Goal: Transaction & Acquisition: Book appointment/travel/reservation

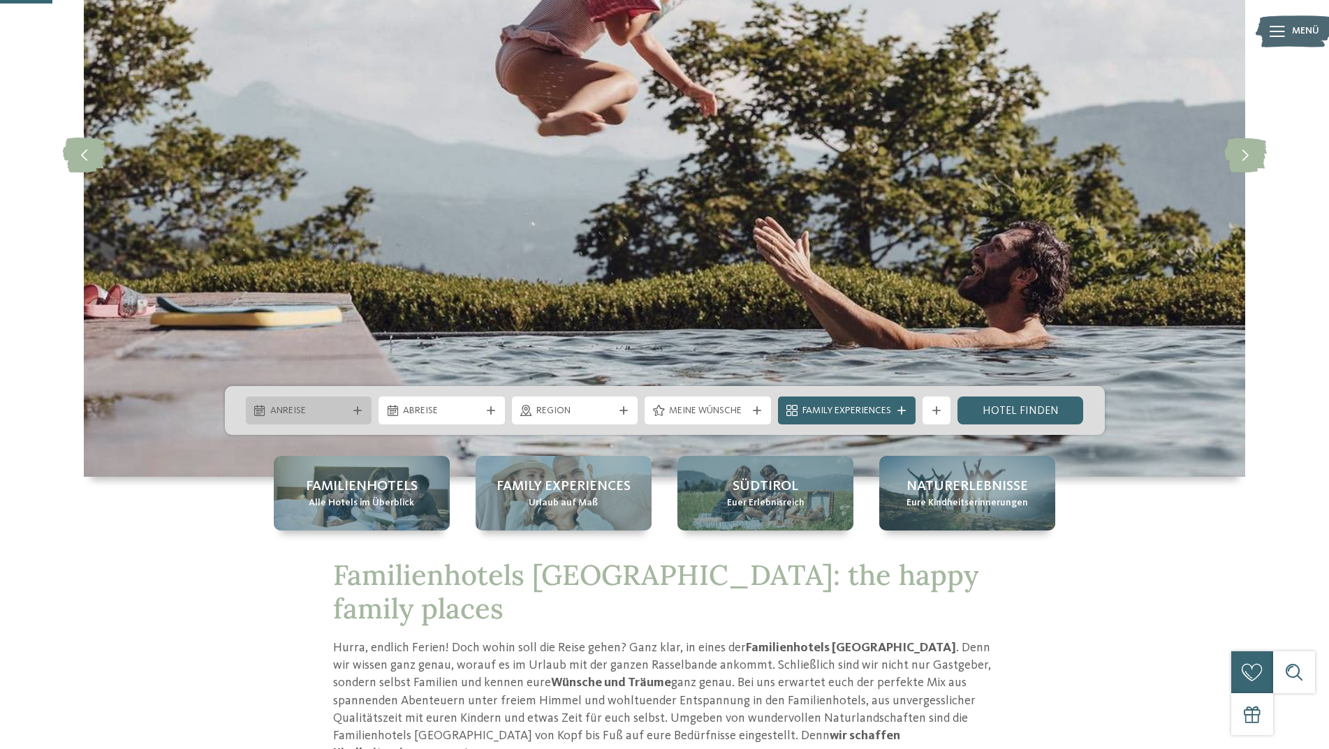
click at [350, 416] on div "Anreise" at bounding box center [309, 410] width 85 height 15
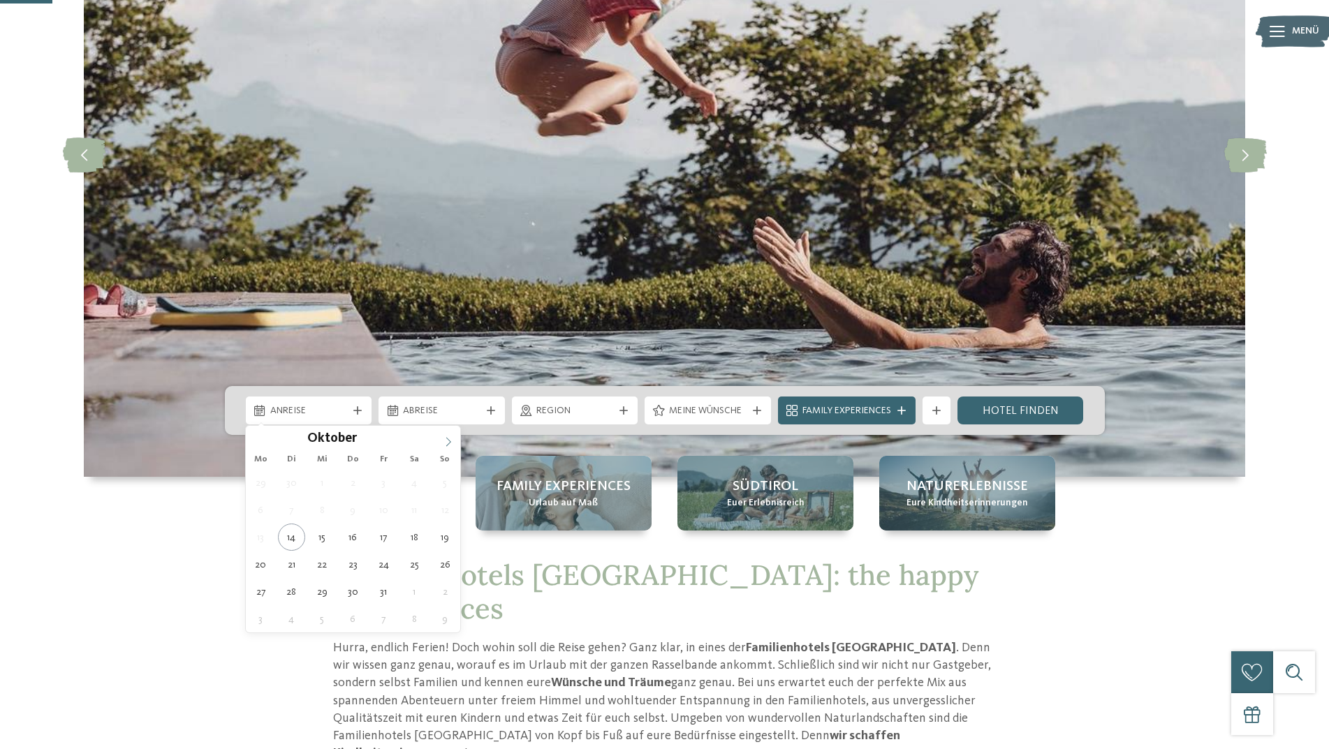
click at [450, 443] on icon at bounding box center [448, 441] width 5 height 9
type div "[DATE]"
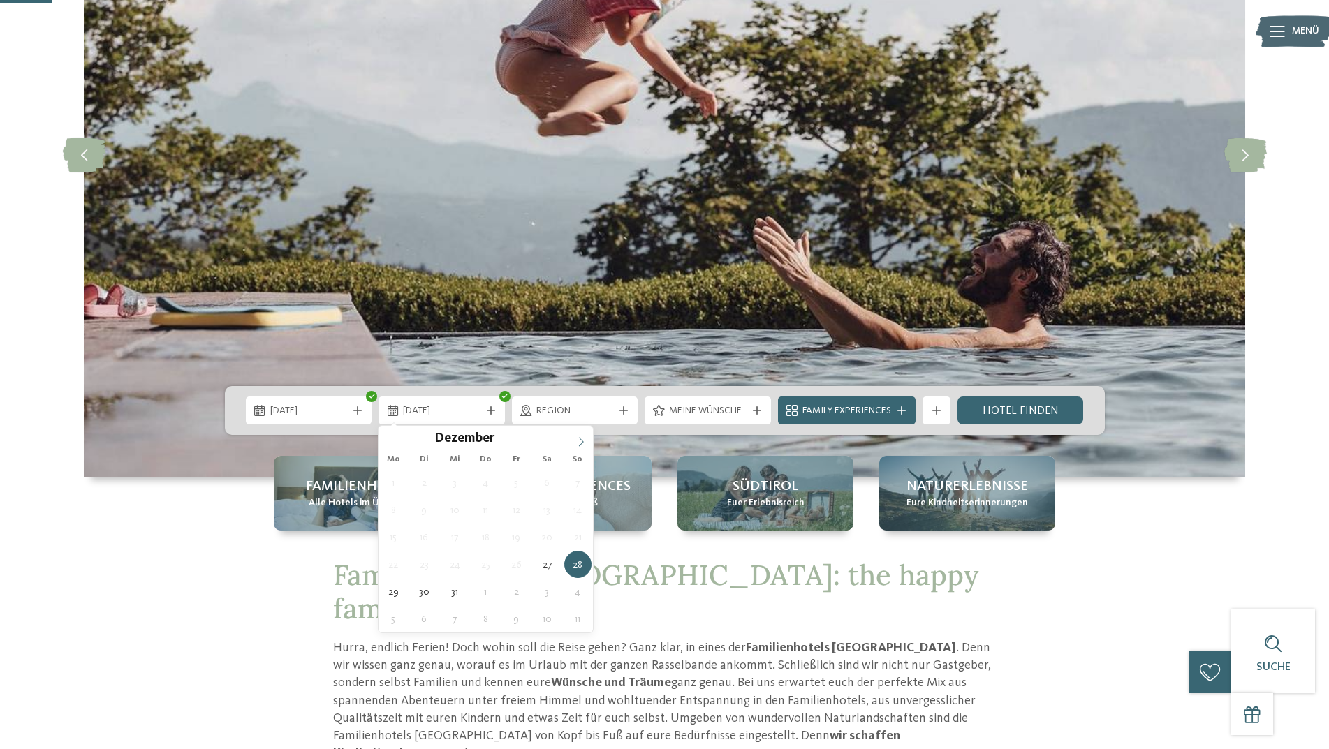
type input "****"
click at [578, 437] on icon at bounding box center [581, 442] width 10 height 10
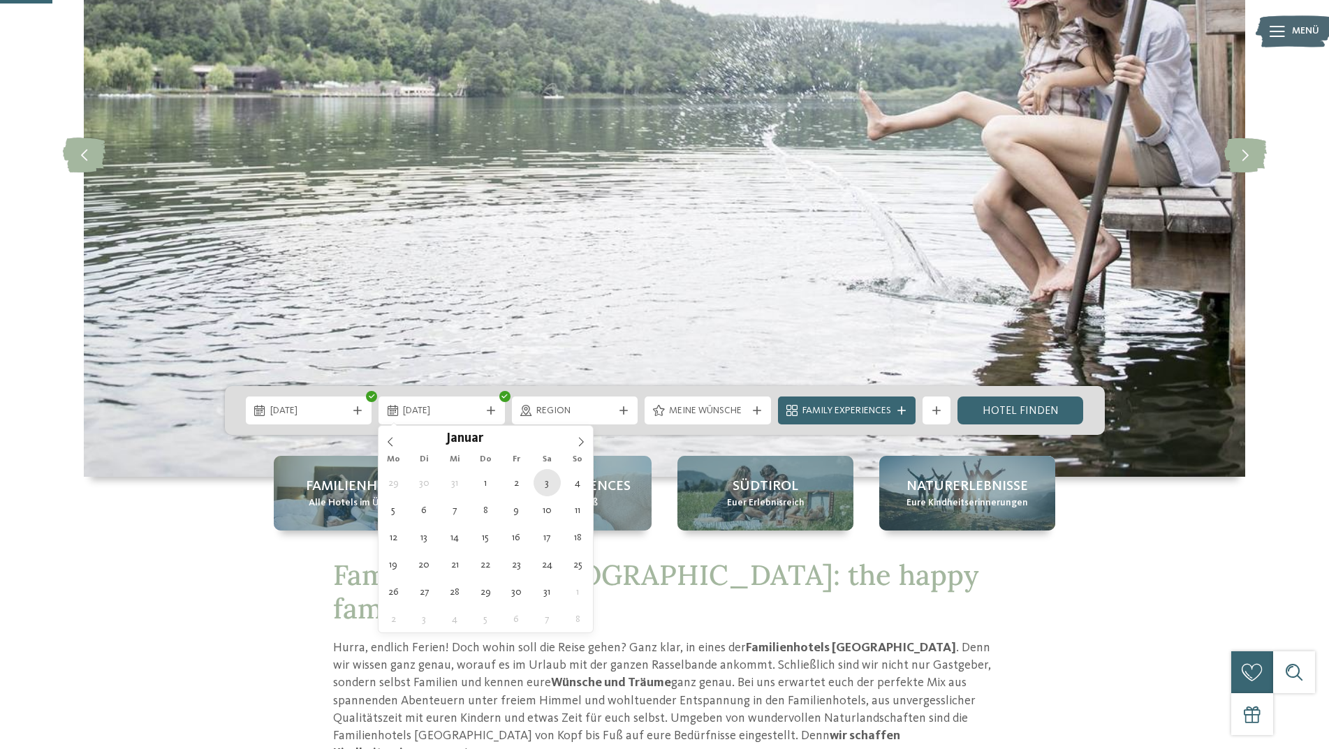
type div "[DATE]"
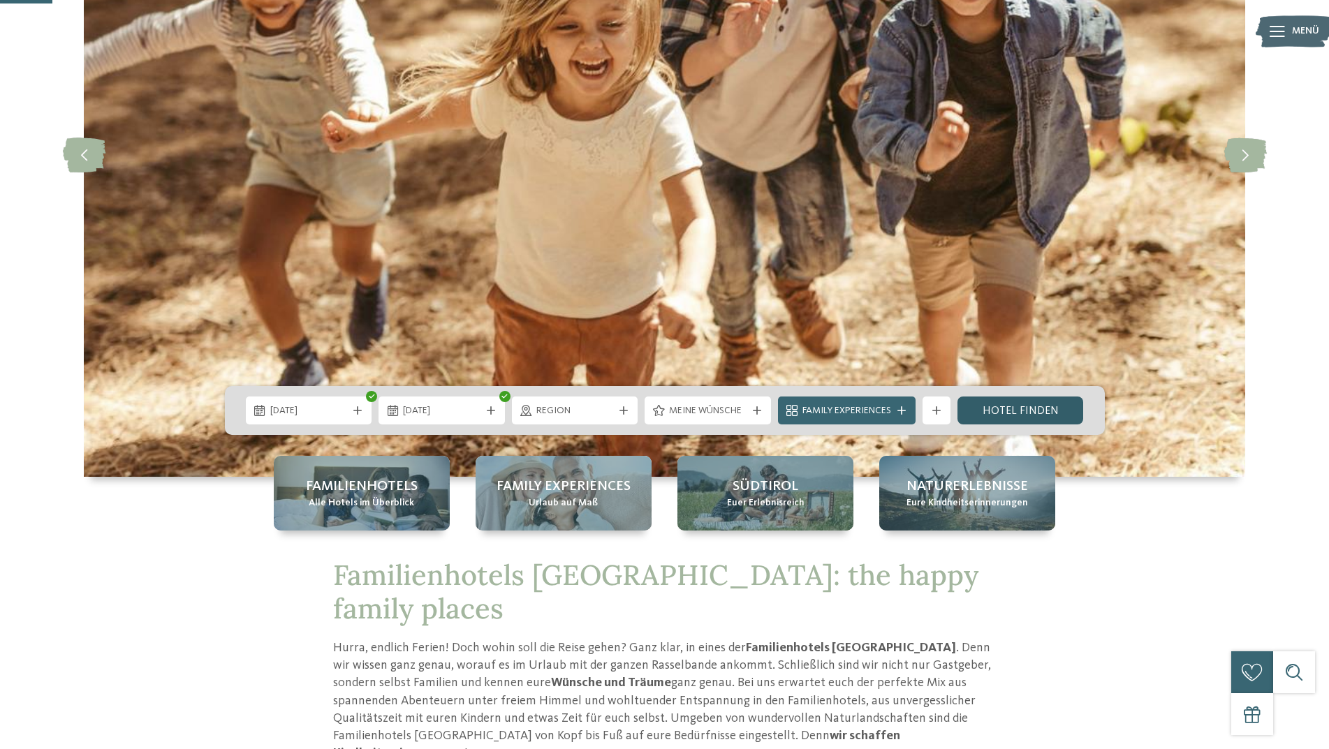
click at [1032, 412] on link "Hotel finden" at bounding box center [1021, 411] width 126 height 28
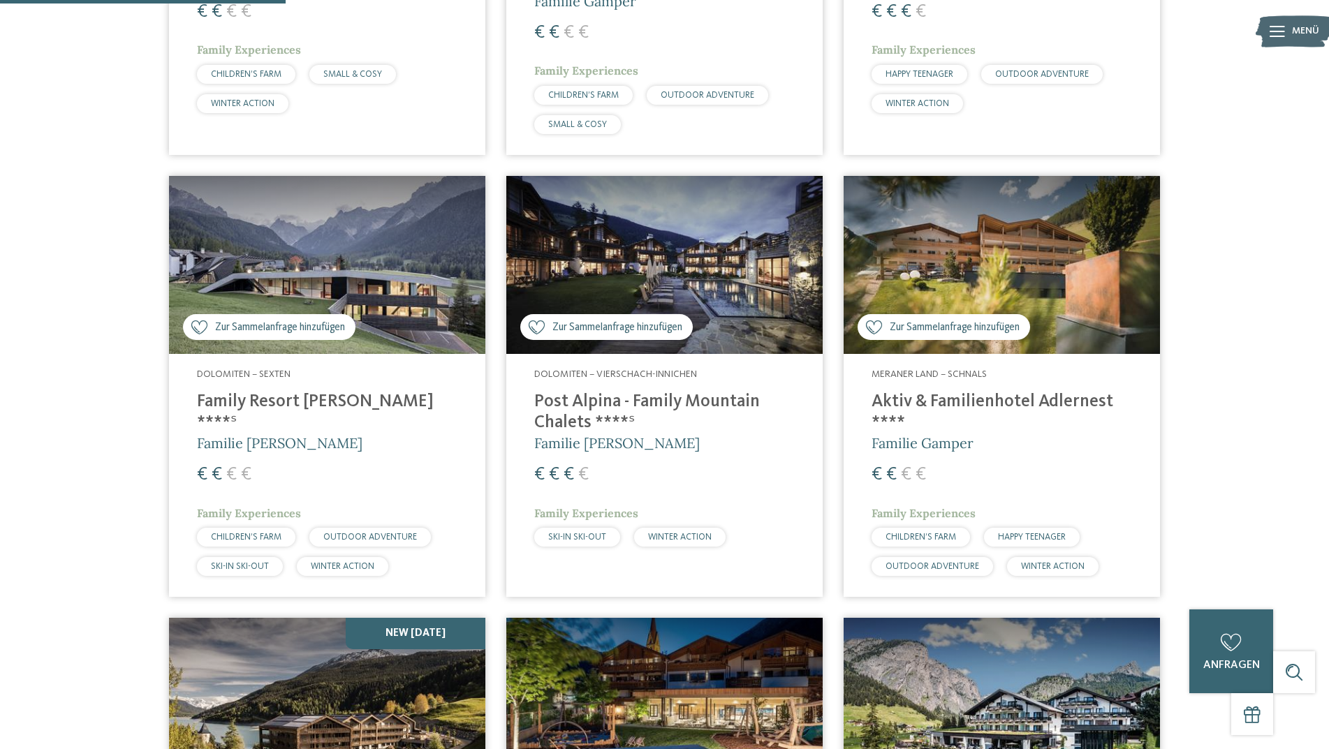
scroll to position [742, 0]
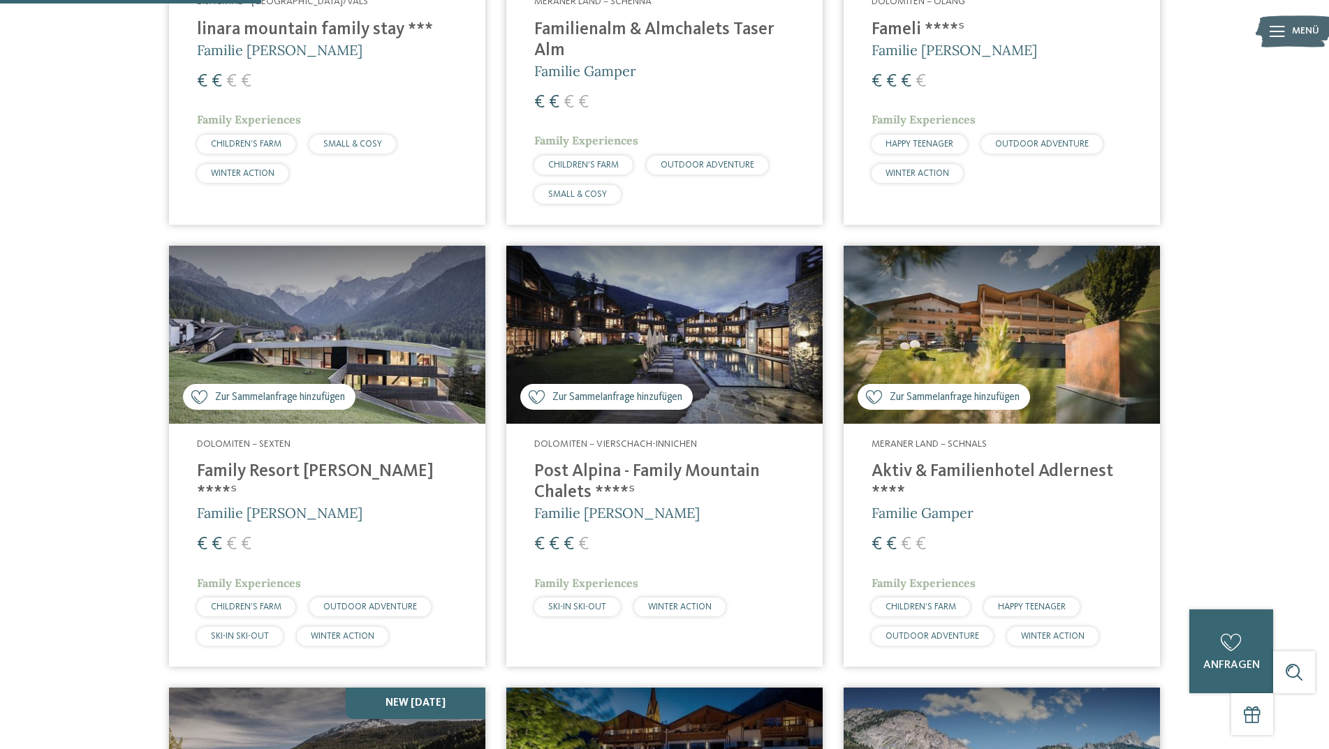
click at [432, 409] on img at bounding box center [327, 335] width 316 height 178
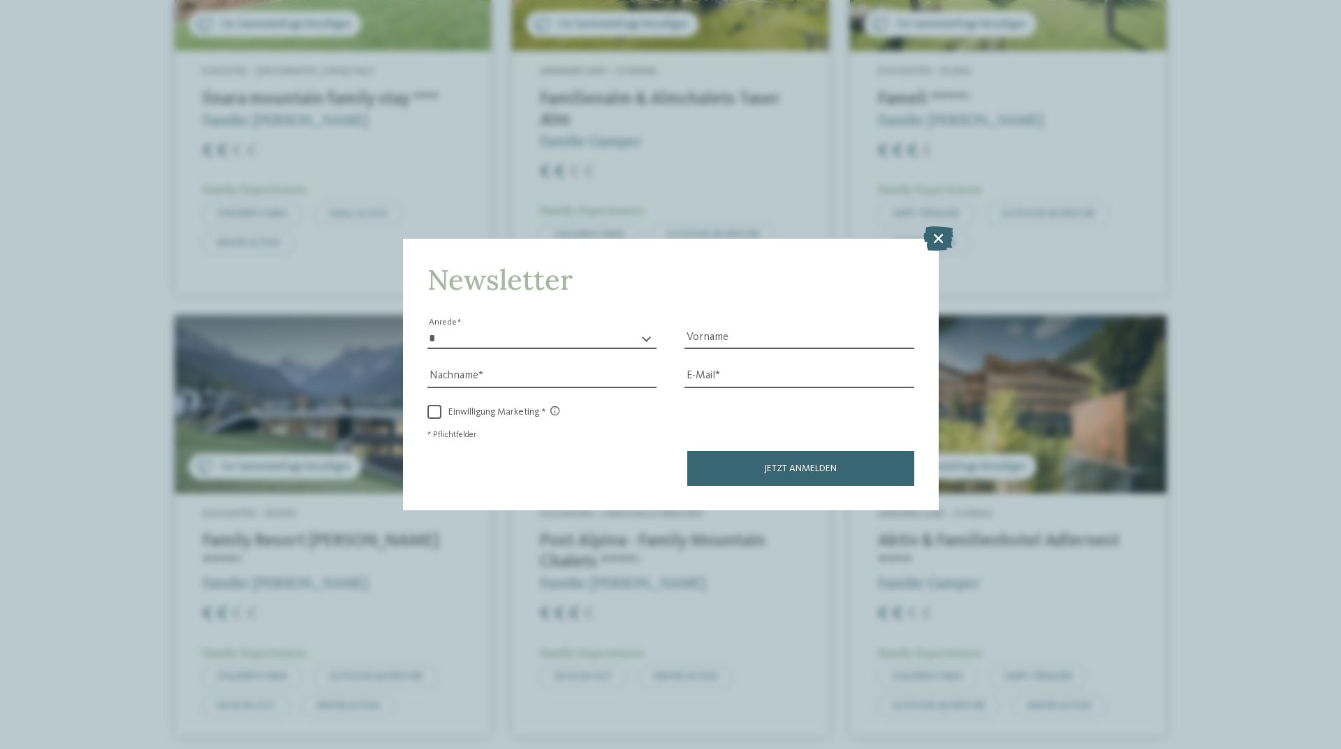
drag, startPoint x: 565, startPoint y: 142, endPoint x: 564, endPoint y: 181, distance: 38.4
click at [565, 143] on div "Newsletter * **** **** ******* ****** Anrede Vorname Nachname Link" at bounding box center [670, 374] width 1341 height 749
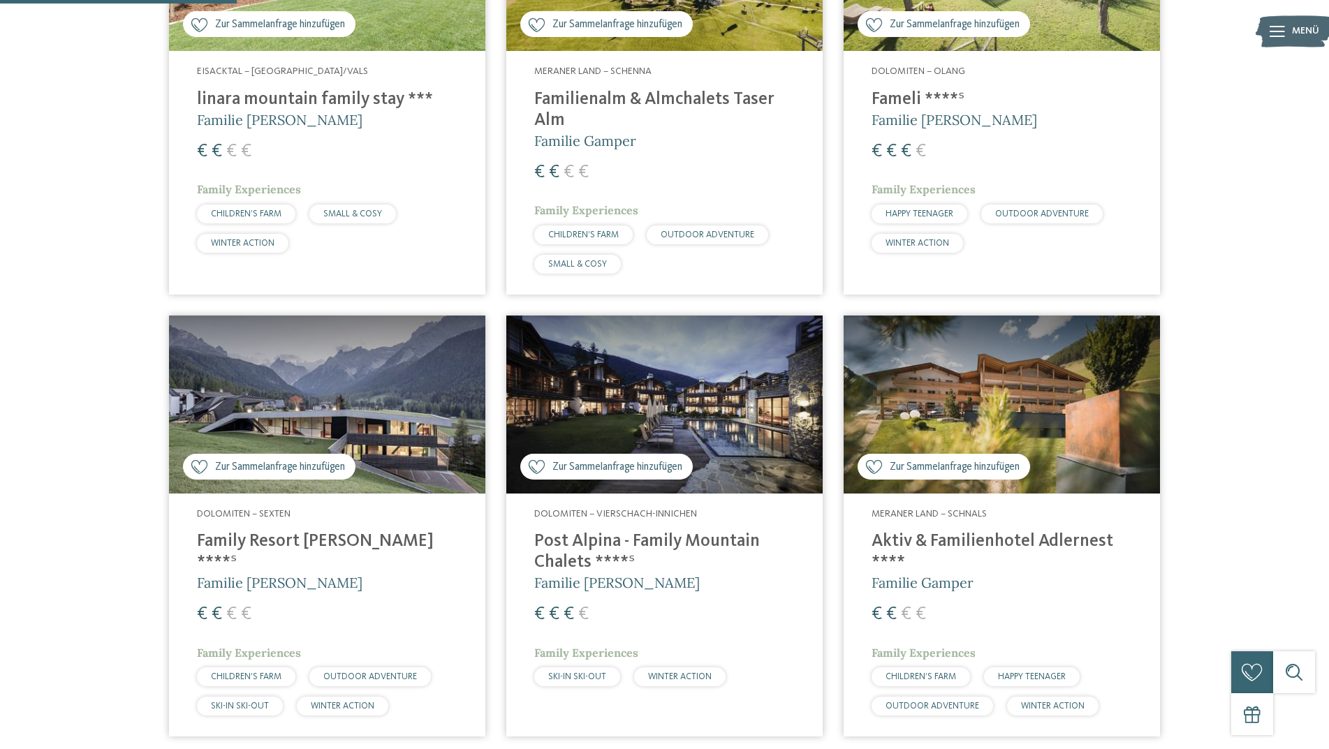
click at [564, 174] on span "€" at bounding box center [569, 172] width 10 height 18
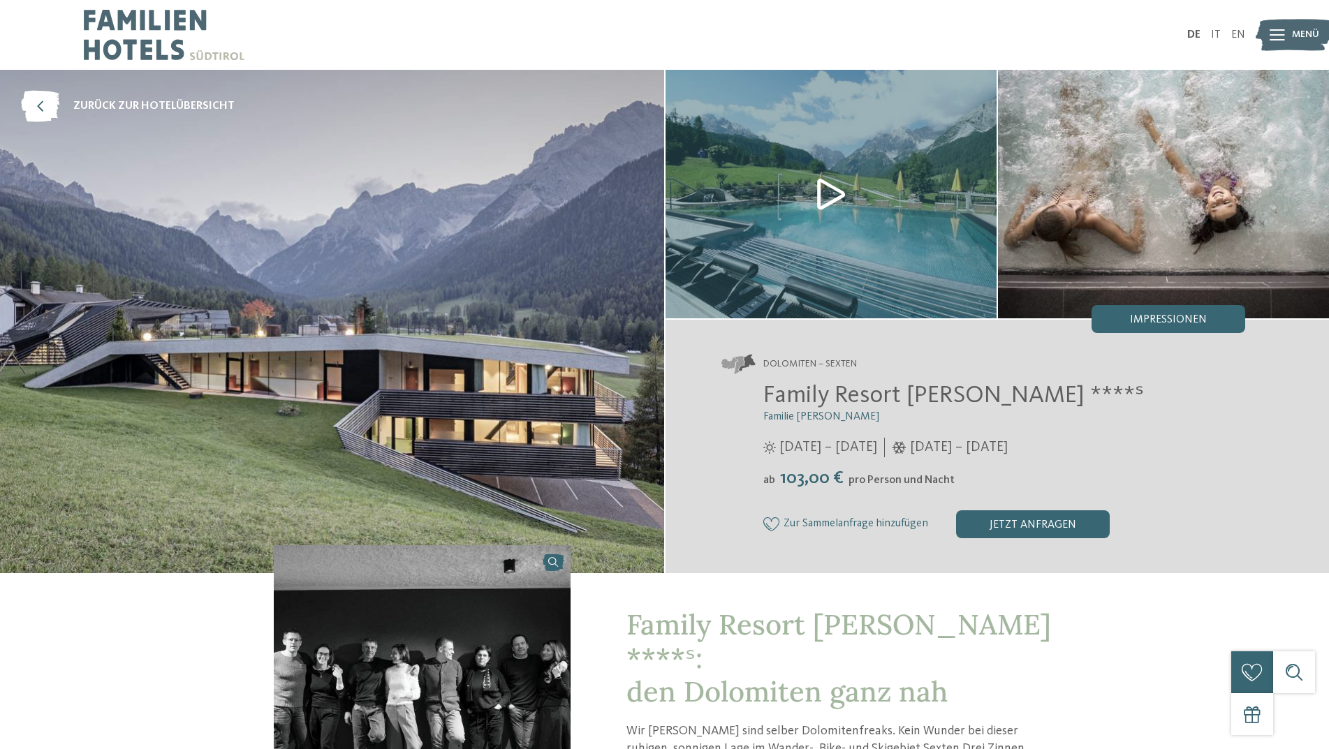
scroll to position [79, 0]
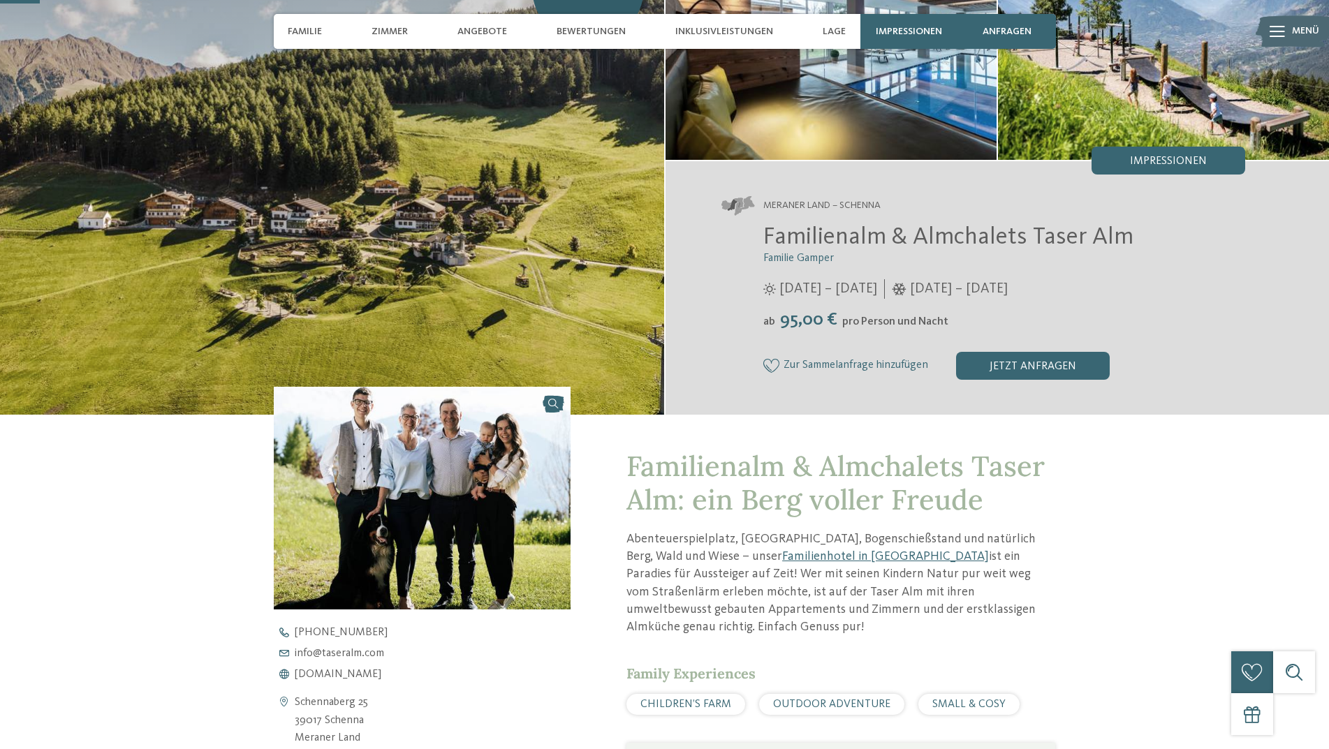
scroll to position [89, 0]
